Goal: Task Accomplishment & Management: Manage account settings

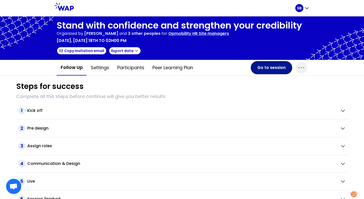
click at [269, 67] on button "Go to session" at bounding box center [271, 67] width 41 height 13
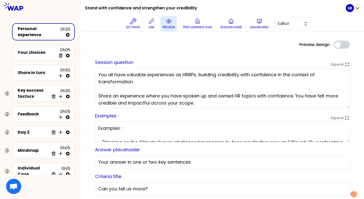
click at [170, 19] on icon at bounding box center [169, 21] width 6 height 6
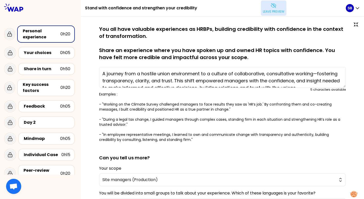
scroll to position [7, 0]
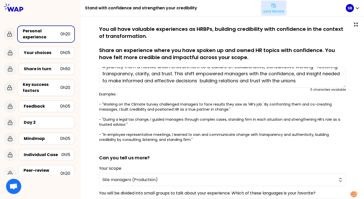
click at [276, 9] on button "Leave preview" at bounding box center [274, 8] width 26 height 15
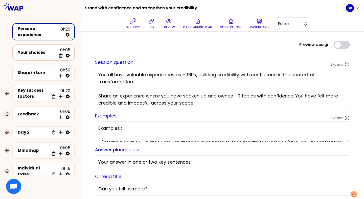
click at [45, 53] on div "Your choices" at bounding box center [37, 53] width 38 height 6
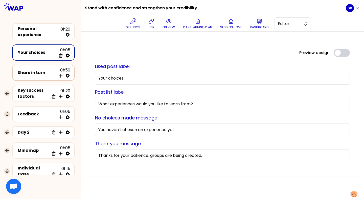
click at [46, 75] on div "Share in turn 0h50 Insert activity below" at bounding box center [44, 72] width 54 height 11
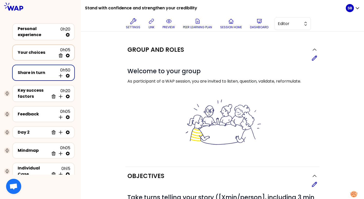
click at [46, 50] on div "Your choices" at bounding box center [37, 53] width 38 height 6
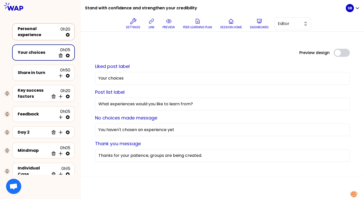
click at [44, 30] on div "Personal experience" at bounding box center [39, 32] width 43 height 12
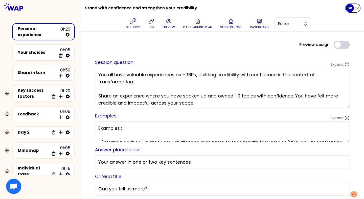
click at [350, 7] on p "SB" at bounding box center [350, 8] width 5 height 5
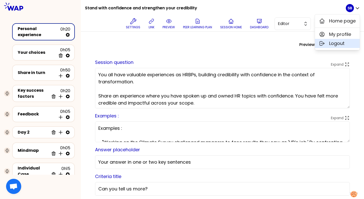
click at [331, 40] on span "Logout" at bounding box center [336, 43] width 15 height 7
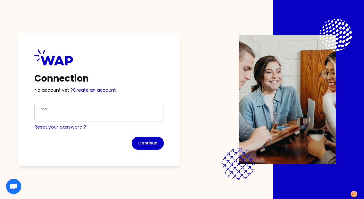
click at [115, 109] on div "Email" at bounding box center [99, 112] width 121 height 13
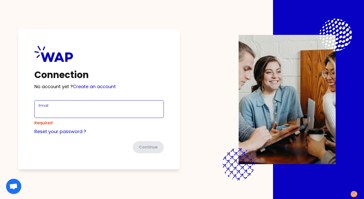
click at [115, 111] on div "Email" at bounding box center [99, 109] width 121 height 13
click at [114, 112] on input "Email" at bounding box center [99, 112] width 121 height 7
type input "[EMAIL_ADDRESS][DOMAIN_NAME]"
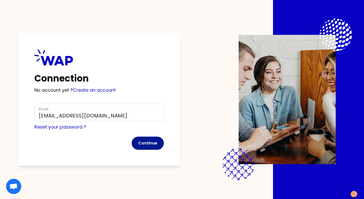
click at [151, 143] on button "Continue" at bounding box center [148, 143] width 32 height 13
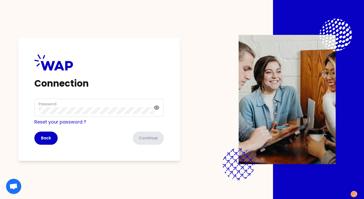
click at [120, 115] on div "Password" at bounding box center [99, 108] width 130 height 18
click at [160, 138] on button "Continue" at bounding box center [148, 138] width 32 height 13
